Goal: Entertainment & Leisure: Consume media (video, audio)

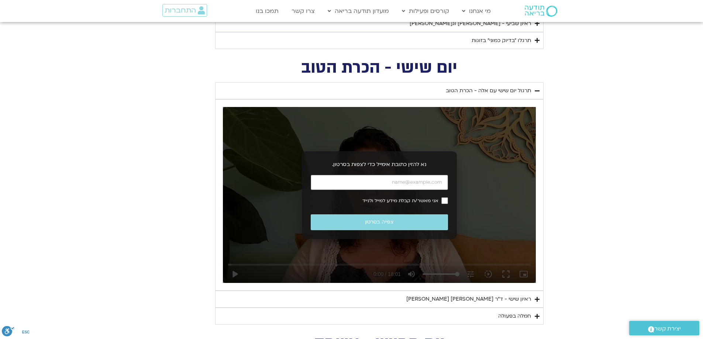
scroll to position [554, 0]
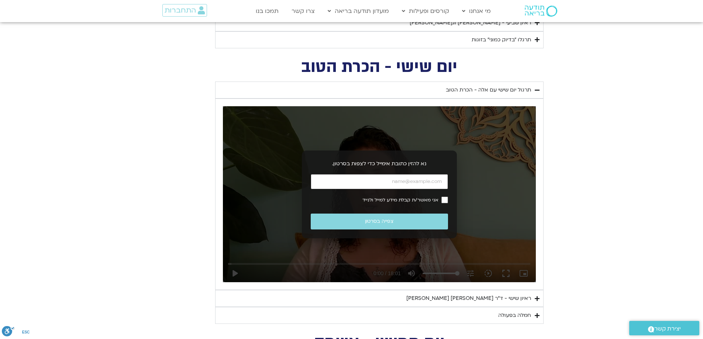
click at [420, 182] on input "כתובת אימייל" at bounding box center [379, 181] width 137 height 15
type input "[EMAIL_ADDRESS][DOMAIN_NAME]"
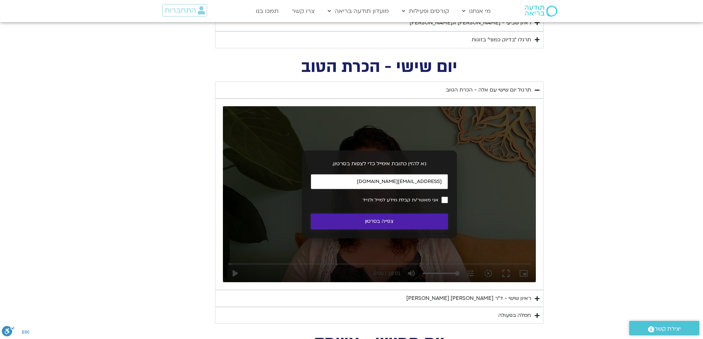
click at [399, 221] on button "צפייה בסרטון" at bounding box center [379, 222] width 137 height 16
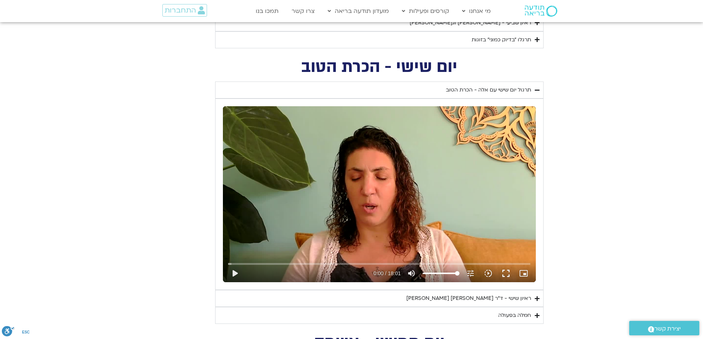
click at [470, 298] on div "ראיון שישי - ד"ר [PERSON_NAME] [PERSON_NAME]" at bounding box center [468, 298] width 125 height 9
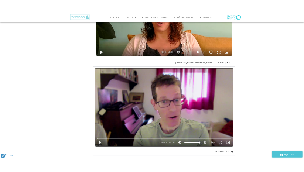
scroll to position [738, 0]
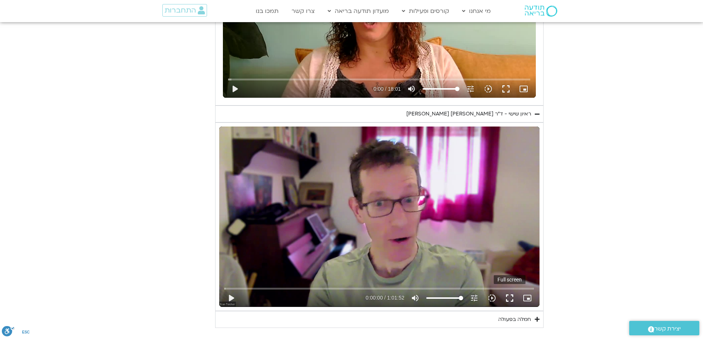
click at [509, 299] on button "fullscreen" at bounding box center [510, 298] width 18 height 18
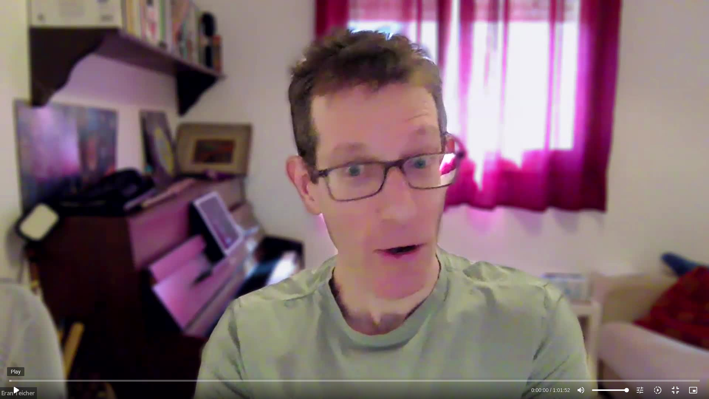
click at [16, 339] on button "play_arrow" at bounding box center [16, 390] width 18 height 18
type input "67.774681"
click at [676, 339] on button "fullscreen_exit" at bounding box center [675, 390] width 18 height 18
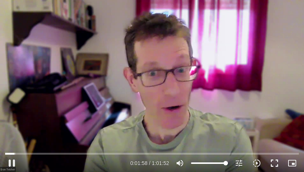
scroll to position [812, 0]
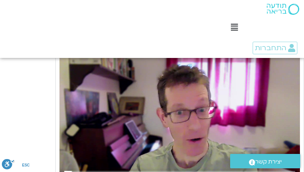
type input "121.067718"
